Goal: Navigation & Orientation: Find specific page/section

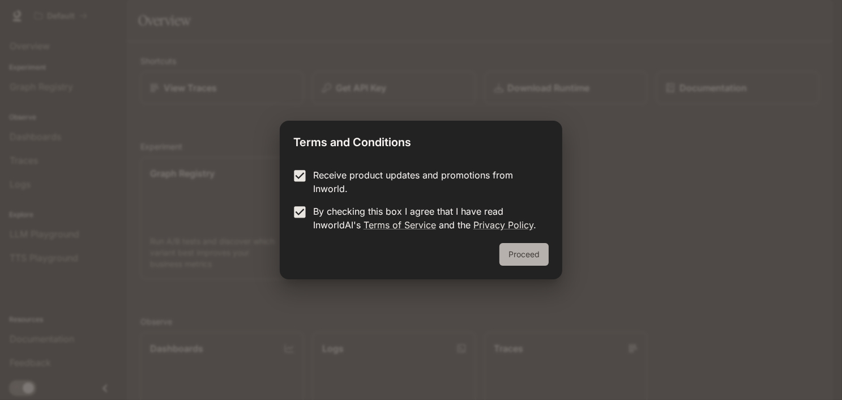
click at [534, 258] on button "Proceed" at bounding box center [524, 254] width 49 height 23
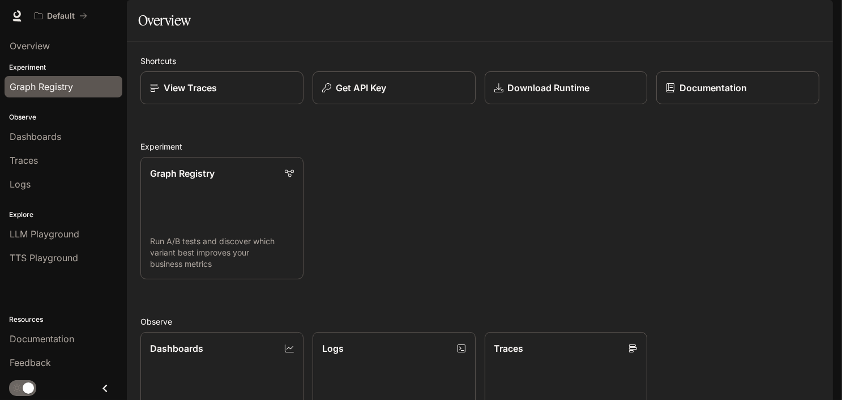
click at [59, 90] on span "Graph Registry" at bounding box center [41, 87] width 63 height 14
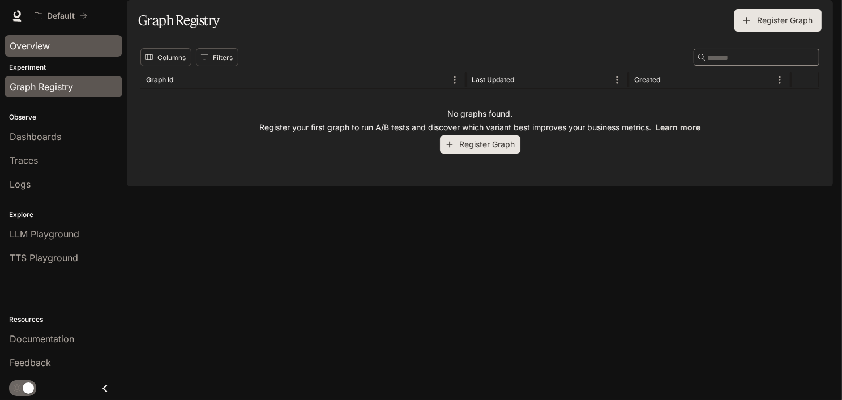
click at [55, 40] on div "Overview" at bounding box center [64, 46] width 108 height 14
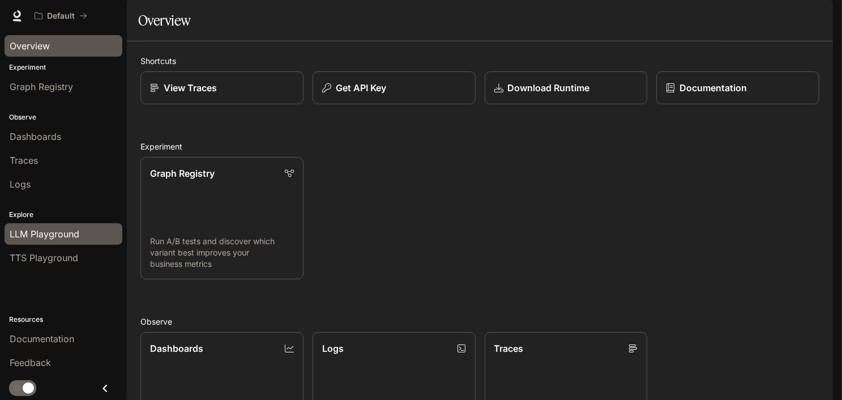
click at [69, 235] on span "LLM Playground" at bounding box center [45, 234] width 70 height 14
